Goal: Find specific page/section: Find specific page/section

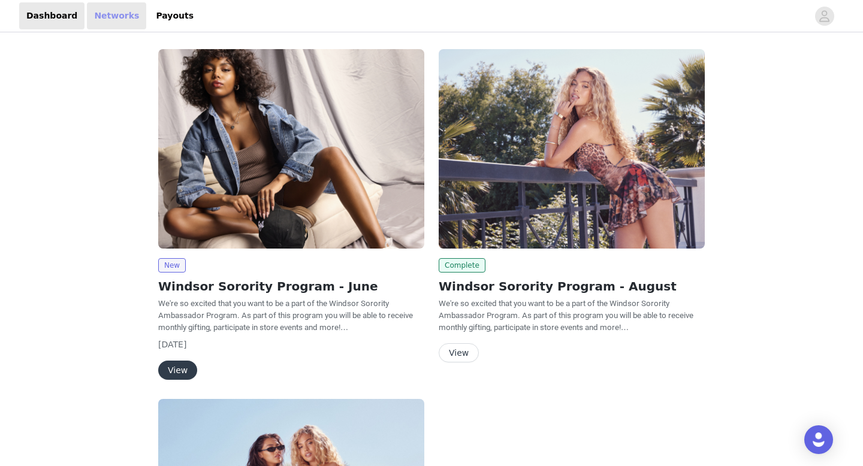
click at [100, 22] on link "Networks" at bounding box center [116, 15] width 59 height 27
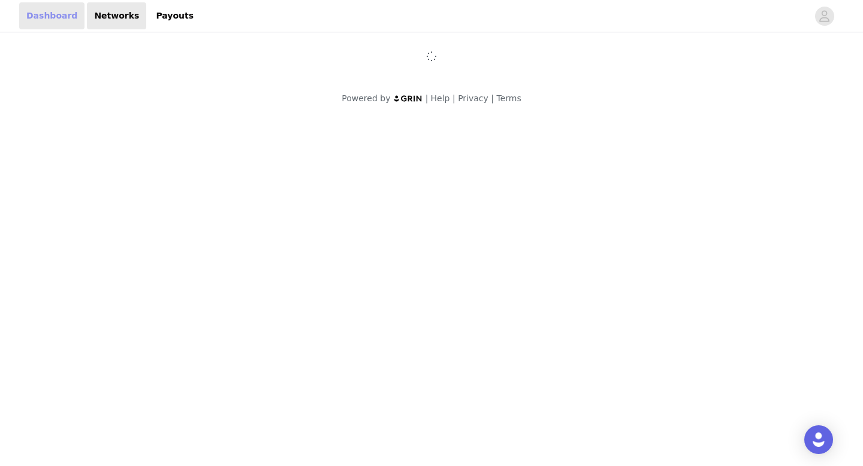
click at [56, 20] on link "Dashboard" at bounding box center [51, 15] width 65 height 27
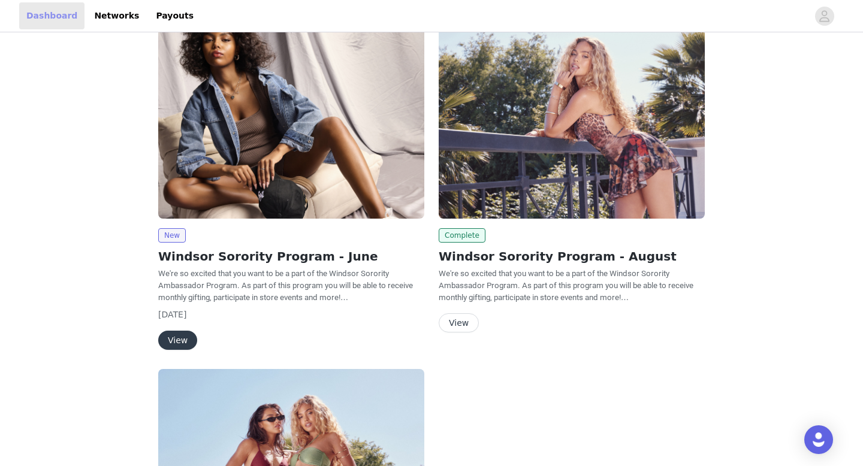
scroll to position [40, 0]
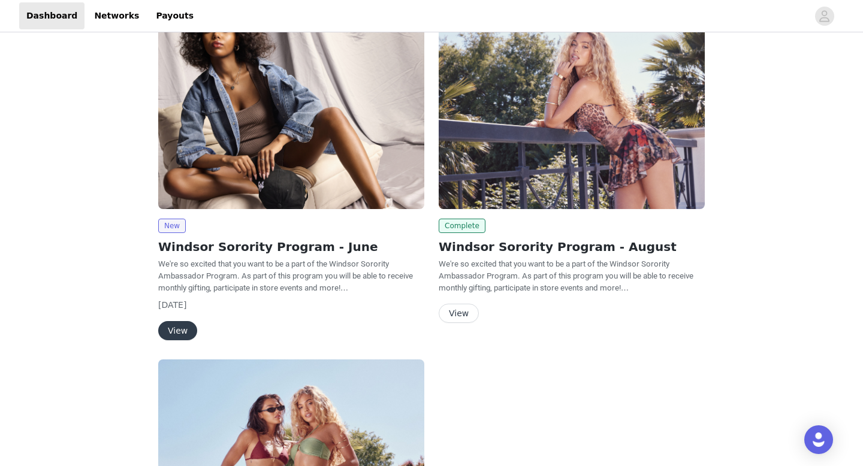
click at [451, 314] on button "View" at bounding box center [459, 313] width 40 height 19
